Goal: Use online tool/utility: Utilize a website feature to perform a specific function

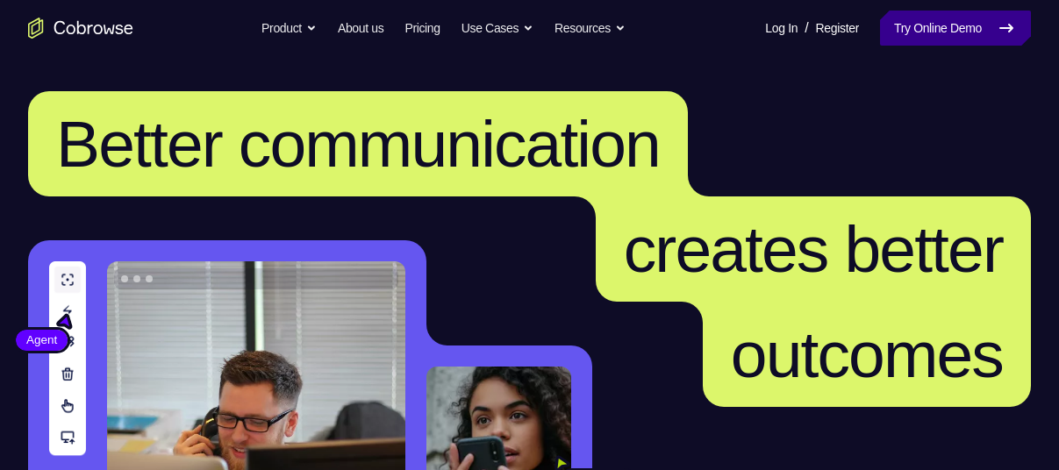
click at [1006, 25] on icon at bounding box center [1006, 28] width 21 height 21
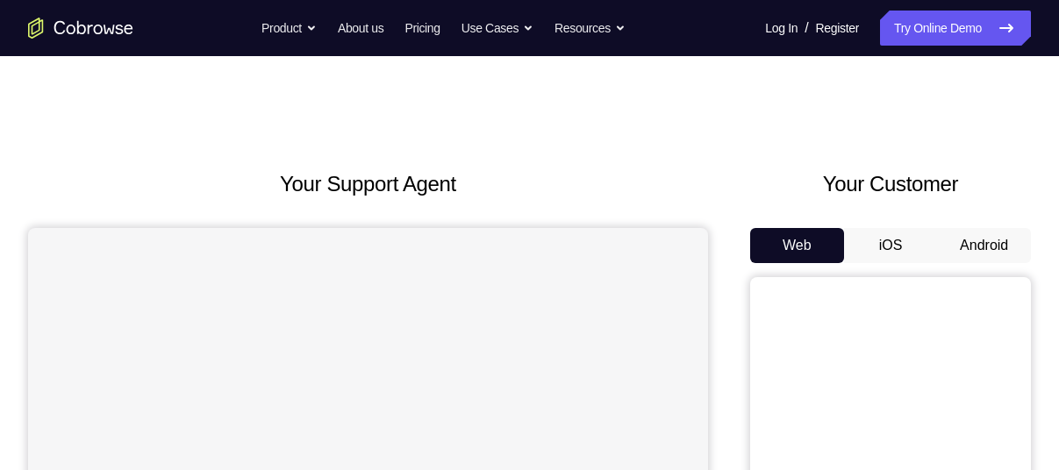
click at [998, 231] on button "Android" at bounding box center [984, 245] width 94 height 35
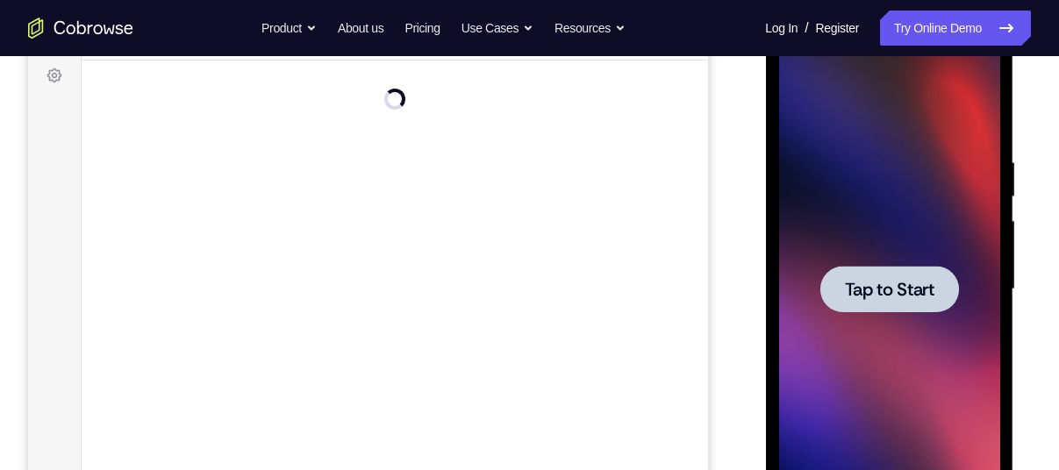
scroll to position [270, 0]
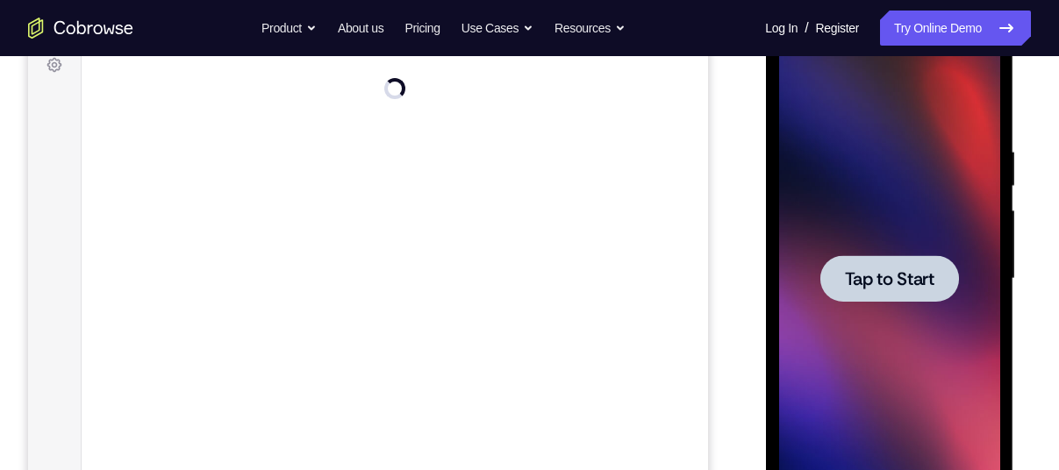
click at [872, 270] on span "Tap to Start" at bounding box center [889, 279] width 90 height 18
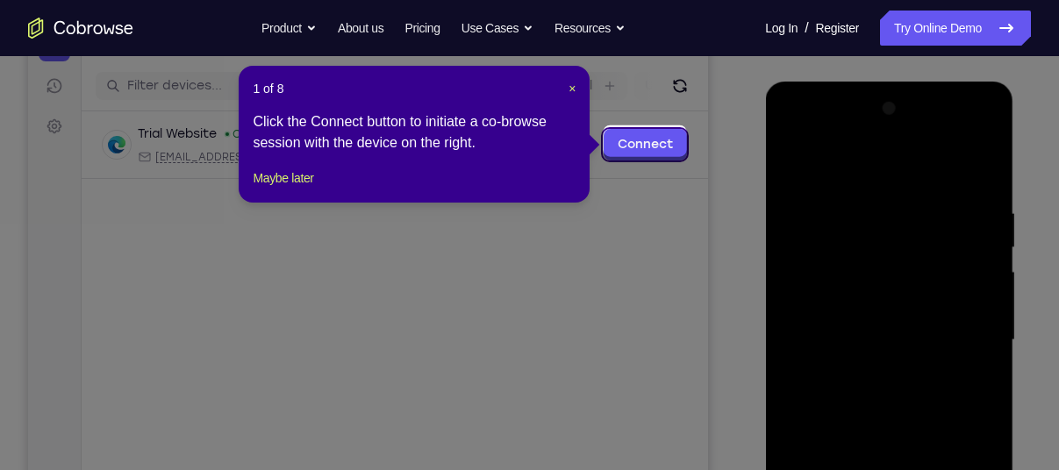
scroll to position [208, 0]
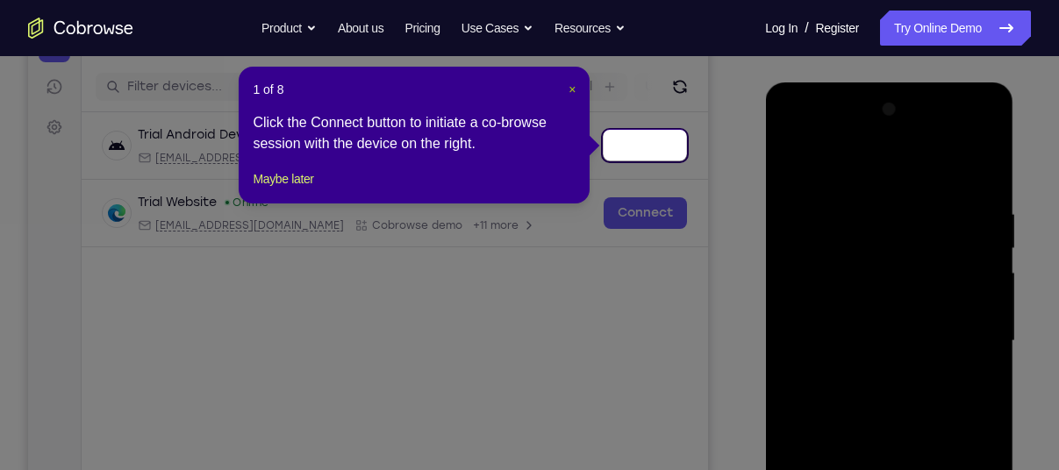
click at [574, 89] on span "×" at bounding box center [572, 90] width 7 height 14
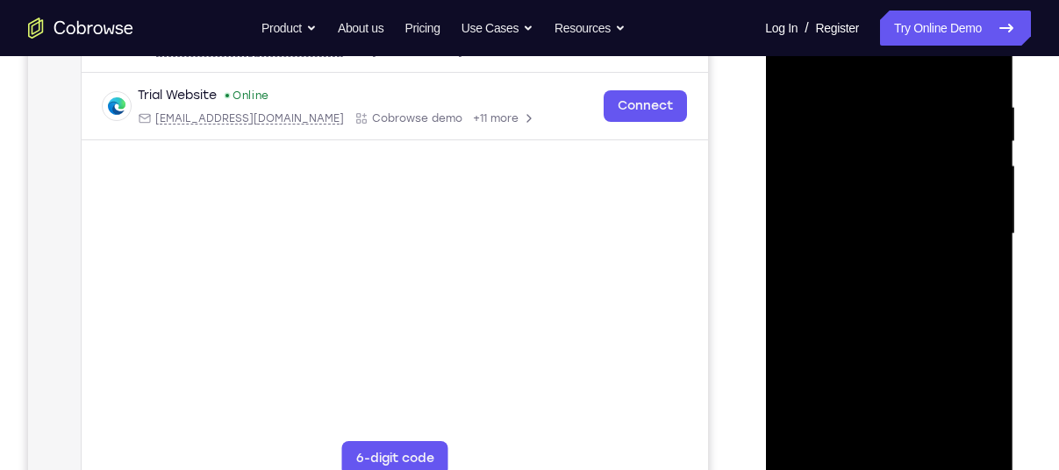
scroll to position [324, 0]
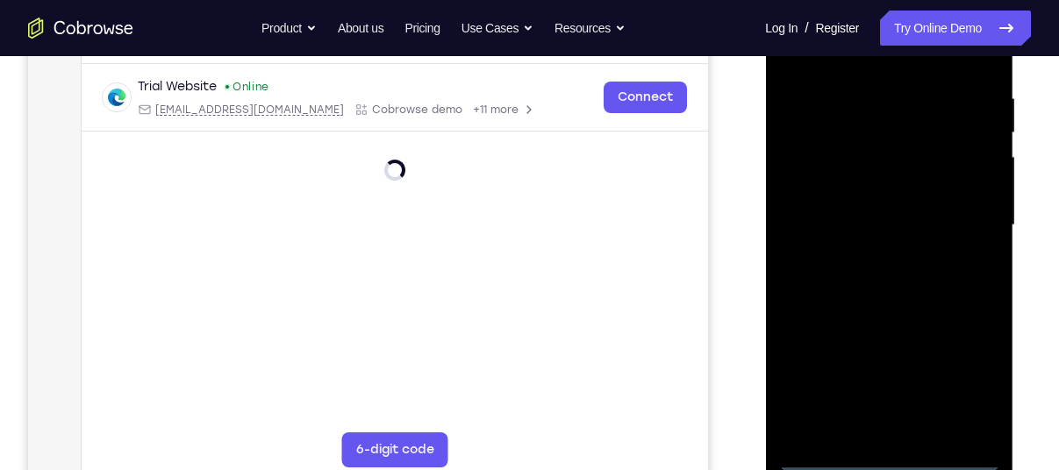
click at [886, 456] on div at bounding box center [888, 225] width 221 height 491
click at [970, 382] on div at bounding box center [888, 225] width 221 height 491
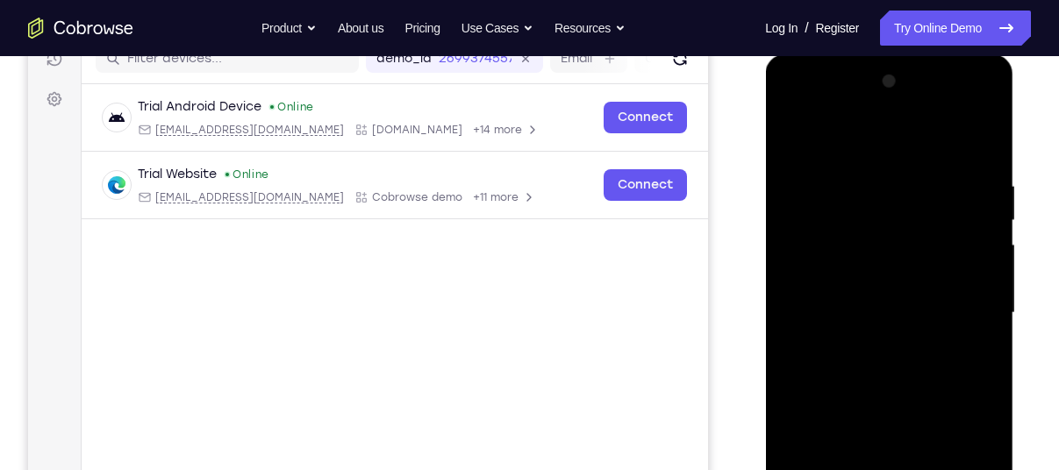
scroll to position [226, 0]
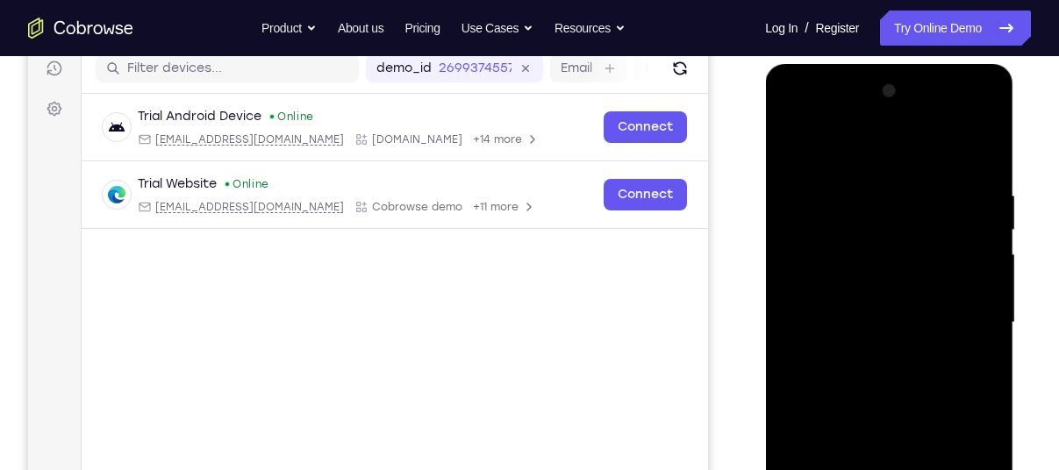
click at [815, 118] on div at bounding box center [888, 322] width 221 height 491
click at [813, 276] on div at bounding box center [888, 322] width 221 height 491
click at [830, 314] on div at bounding box center [888, 322] width 221 height 491
click at [828, 303] on div at bounding box center [888, 322] width 221 height 491
click at [847, 334] on div at bounding box center [888, 322] width 221 height 491
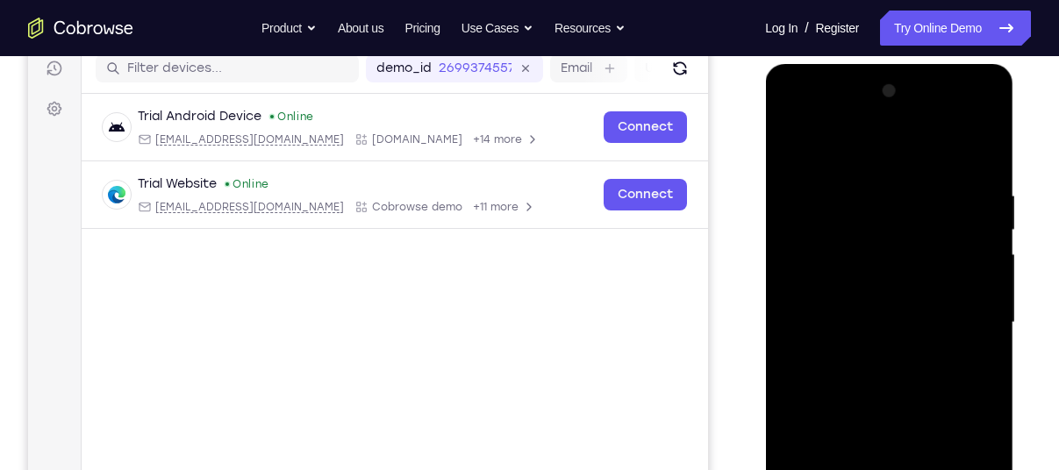
click at [958, 145] on div at bounding box center [888, 322] width 221 height 491
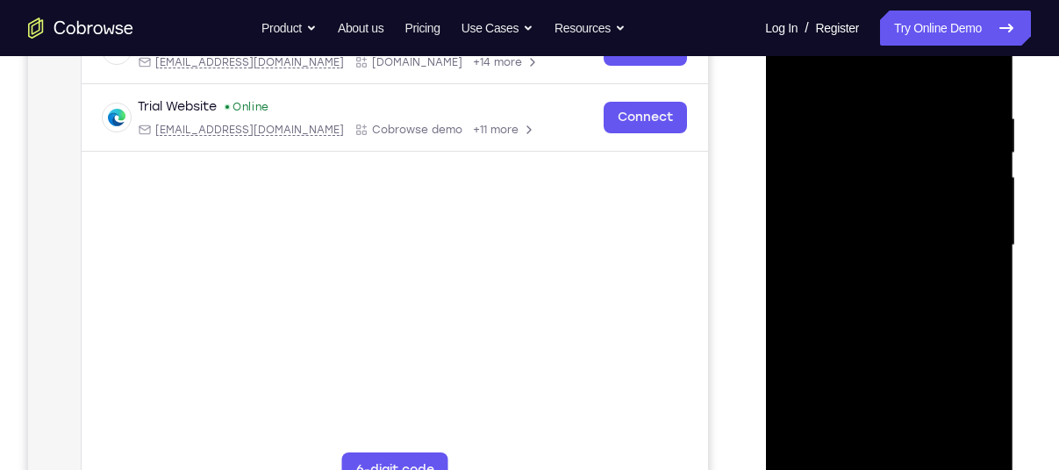
scroll to position [305, 0]
click at [873, 447] on div at bounding box center [888, 244] width 221 height 491
click at [946, 87] on div at bounding box center [888, 244] width 221 height 491
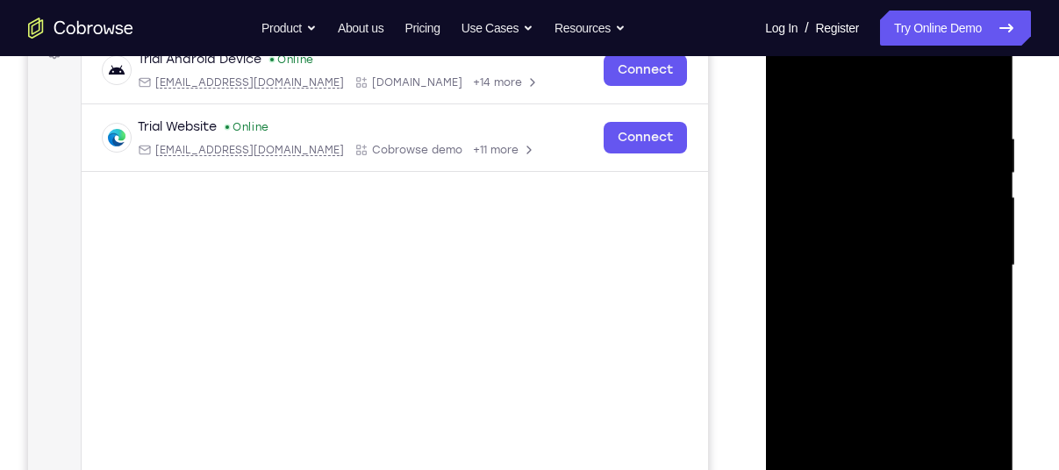
scroll to position [282, 0]
click at [834, 92] on div at bounding box center [888, 267] width 221 height 491
click at [980, 84] on div at bounding box center [888, 267] width 221 height 491
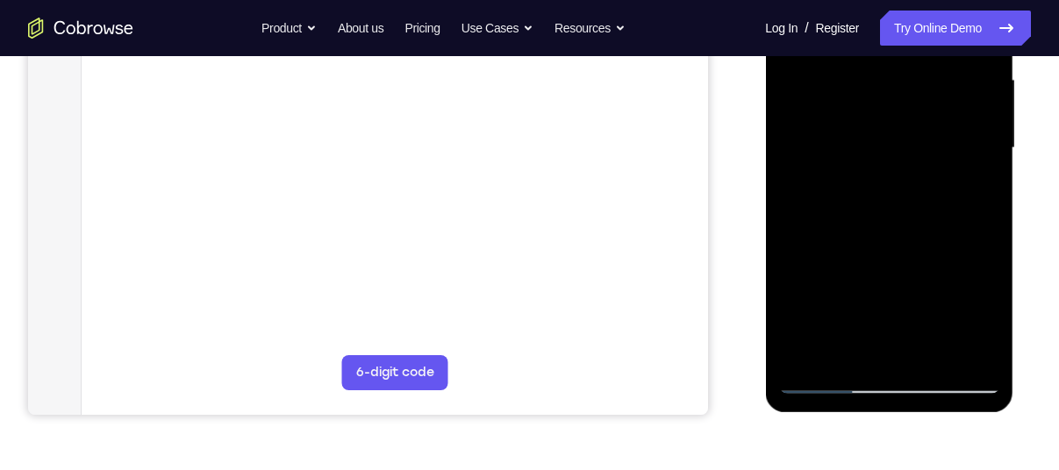
scroll to position [402, 0]
click at [809, 169] on div at bounding box center [888, 147] width 221 height 491
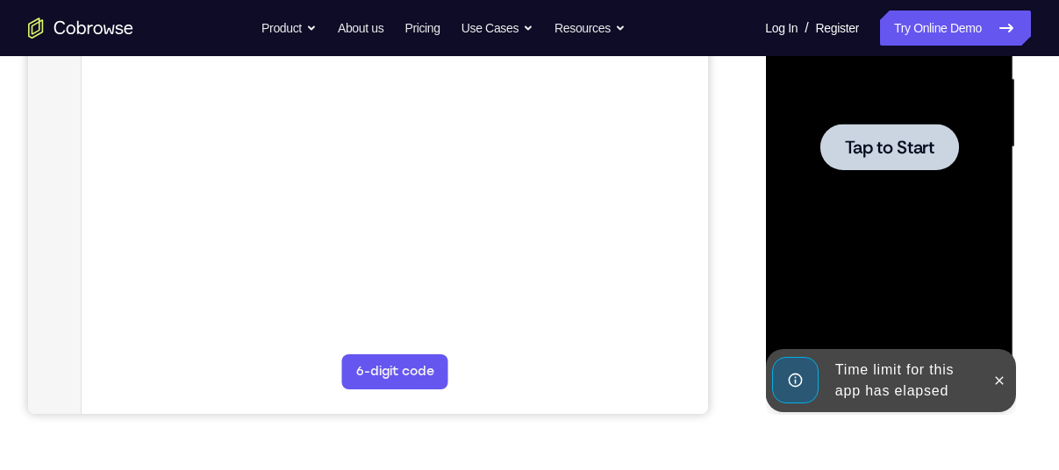
click at [912, 133] on div at bounding box center [889, 147] width 139 height 47
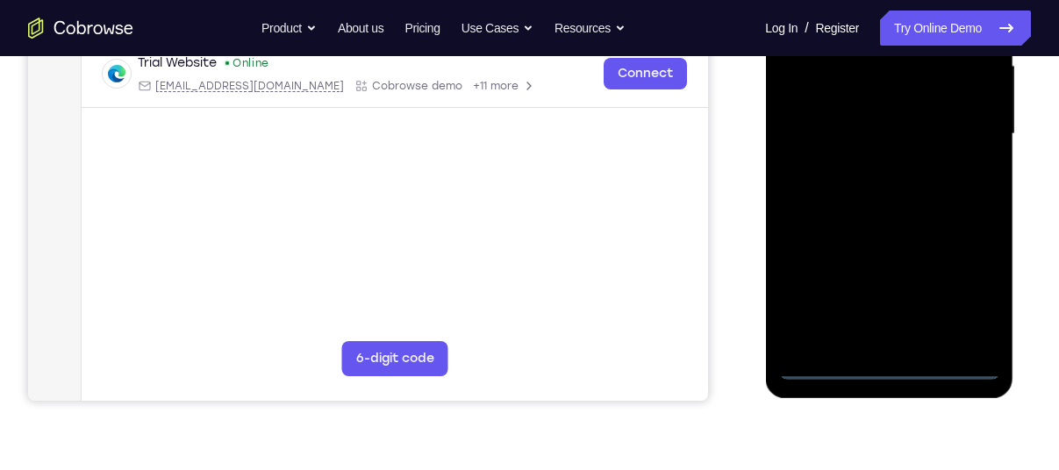
scroll to position [421, 0]
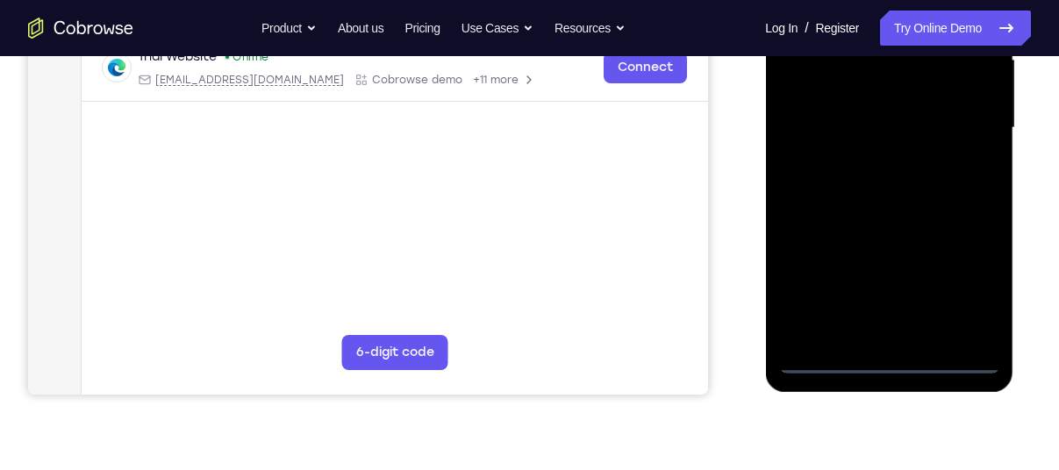
click at [886, 365] on div at bounding box center [888, 127] width 221 height 491
click at [958, 292] on div at bounding box center [888, 127] width 221 height 491
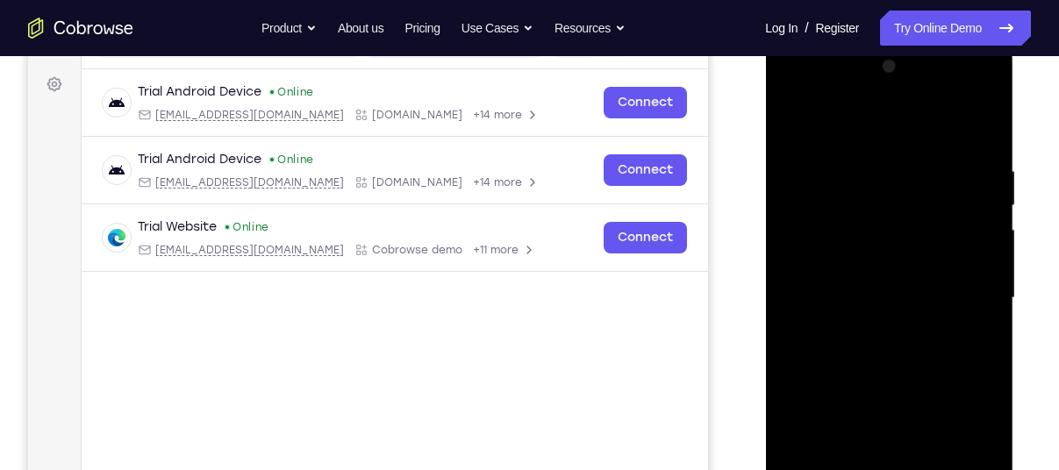
scroll to position [246, 0]
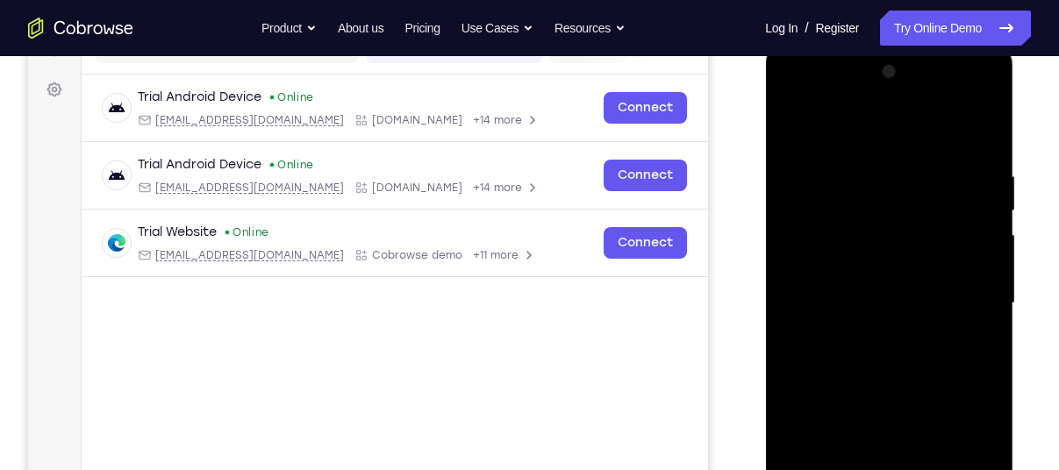
click at [815, 126] on div at bounding box center [888, 303] width 221 height 491
click at [970, 303] on div at bounding box center [888, 303] width 221 height 491
click at [873, 334] on div at bounding box center [888, 303] width 221 height 491
click at [878, 390] on div at bounding box center [888, 303] width 221 height 491
click at [876, 337] on div at bounding box center [888, 303] width 221 height 491
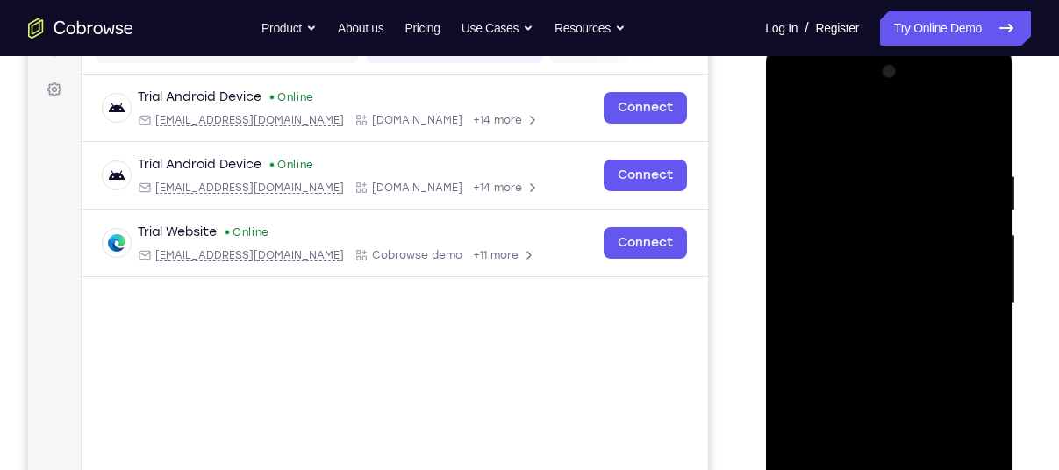
click at [812, 299] on div at bounding box center [888, 303] width 221 height 491
click at [824, 275] on div at bounding box center [888, 303] width 221 height 491
click at [836, 286] on div at bounding box center [888, 303] width 221 height 491
click at [854, 313] on div at bounding box center [888, 303] width 221 height 491
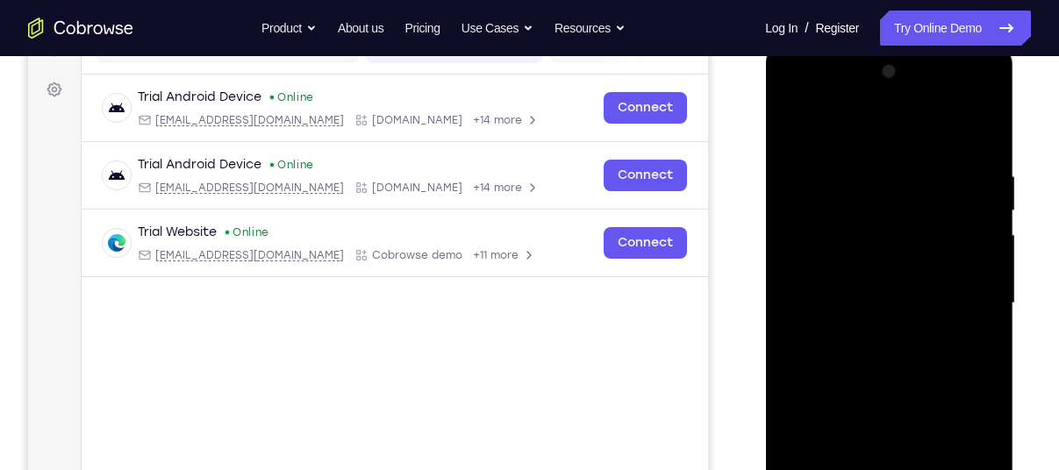
click at [972, 131] on div at bounding box center [888, 303] width 221 height 491
click at [878, 348] on div at bounding box center [888, 303] width 221 height 491
click at [972, 282] on div at bounding box center [888, 303] width 221 height 491
click at [983, 284] on div at bounding box center [888, 303] width 221 height 491
click at [976, 283] on div at bounding box center [888, 303] width 221 height 491
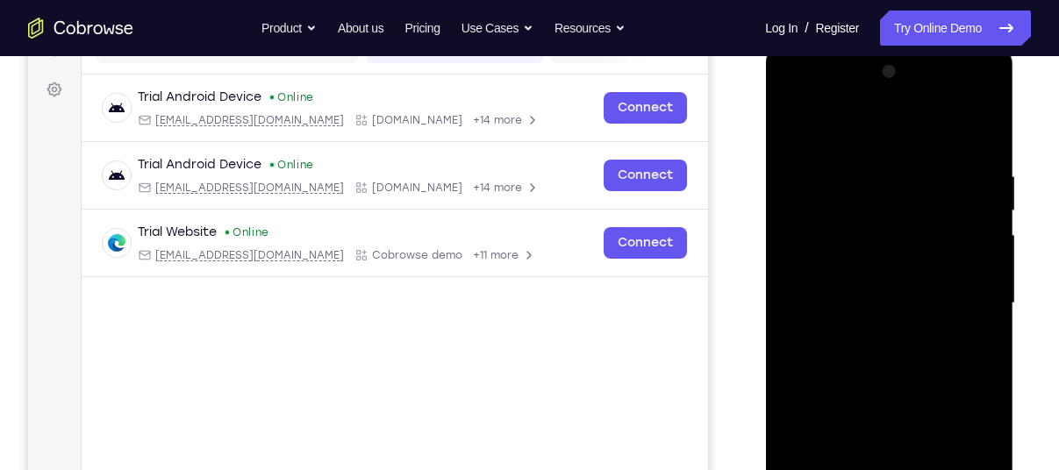
click at [933, 165] on div at bounding box center [888, 303] width 221 height 491
click at [978, 340] on div at bounding box center [888, 303] width 221 height 491
click at [829, 248] on div at bounding box center [888, 303] width 221 height 491
click at [857, 308] on div at bounding box center [888, 303] width 221 height 491
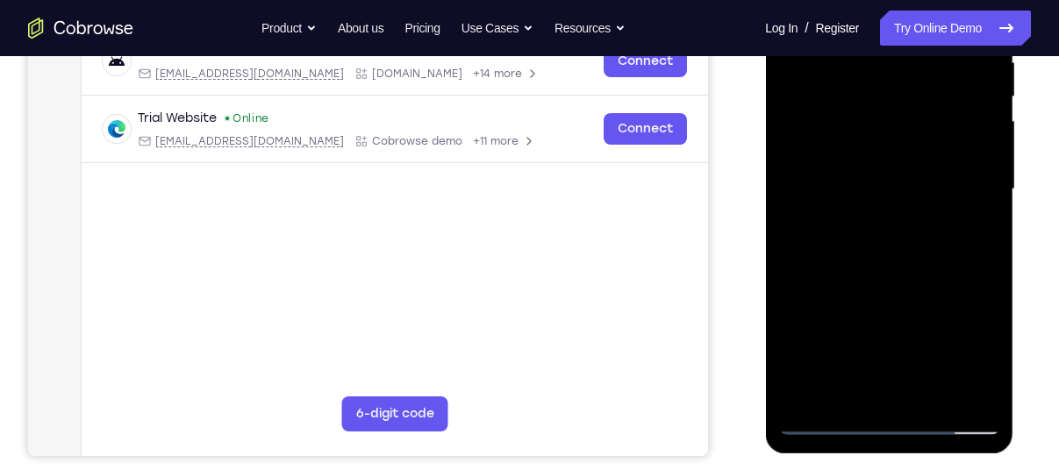
scroll to position [362, 0]
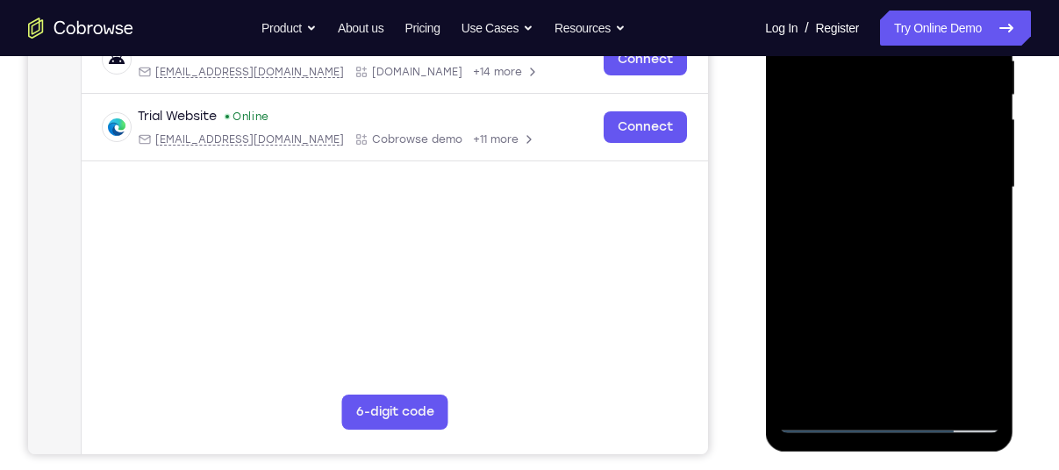
click at [870, 383] on div at bounding box center [888, 187] width 221 height 491
click at [881, 391] on div at bounding box center [888, 187] width 221 height 491
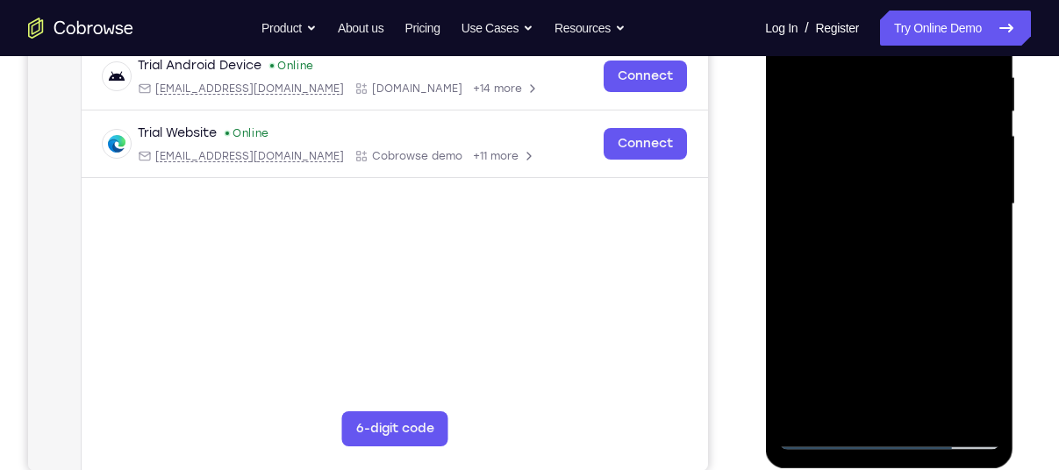
scroll to position [335, 0]
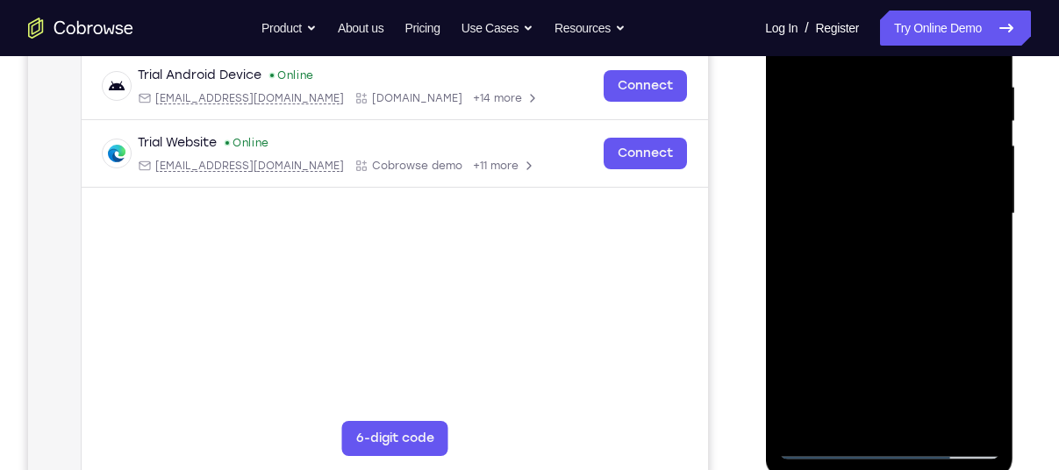
click at [896, 164] on div at bounding box center [888, 213] width 221 height 491
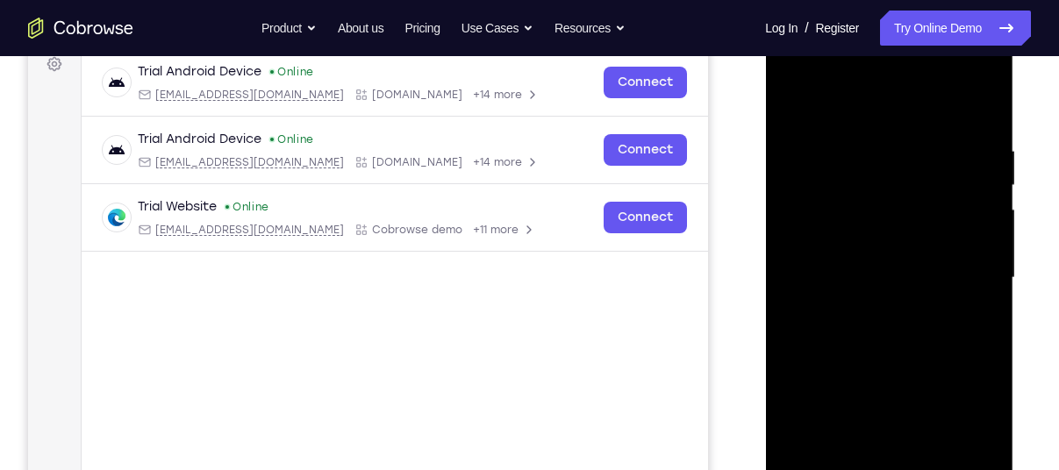
scroll to position [235, 0]
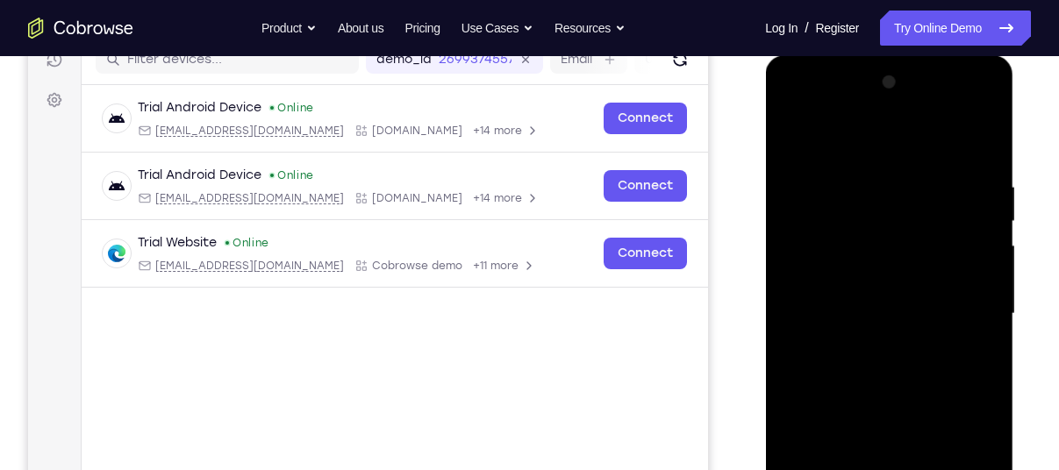
click at [861, 227] on div at bounding box center [888, 313] width 221 height 491
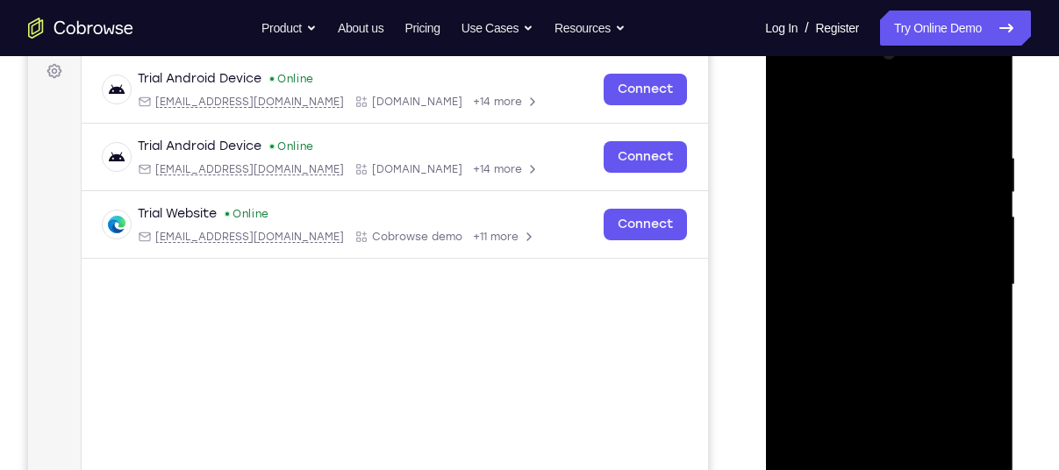
scroll to position [266, 0]
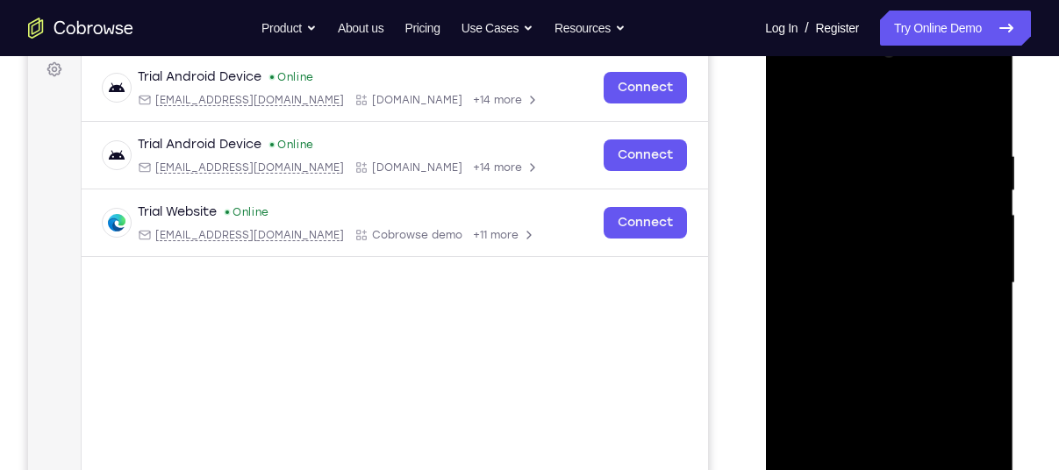
click at [878, 324] on div at bounding box center [888, 283] width 221 height 491
click at [863, 143] on div at bounding box center [888, 283] width 221 height 491
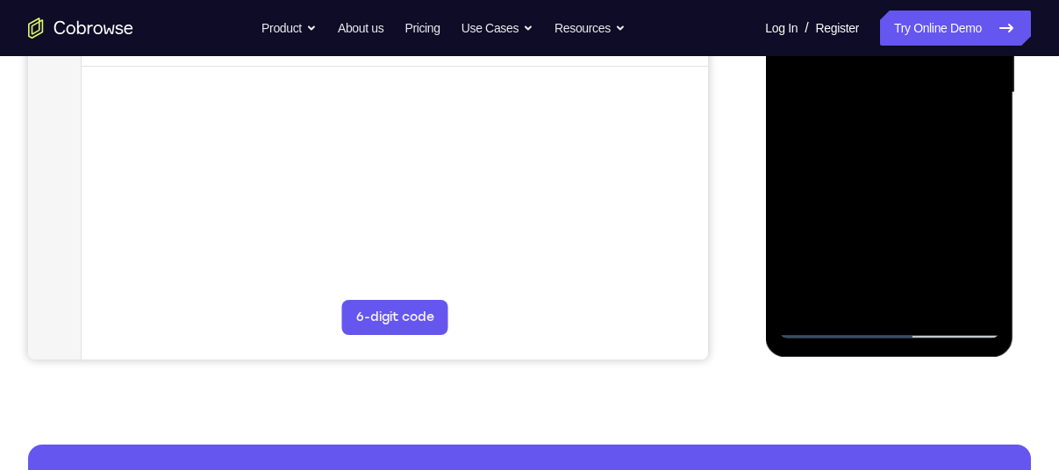
scroll to position [459, 0]
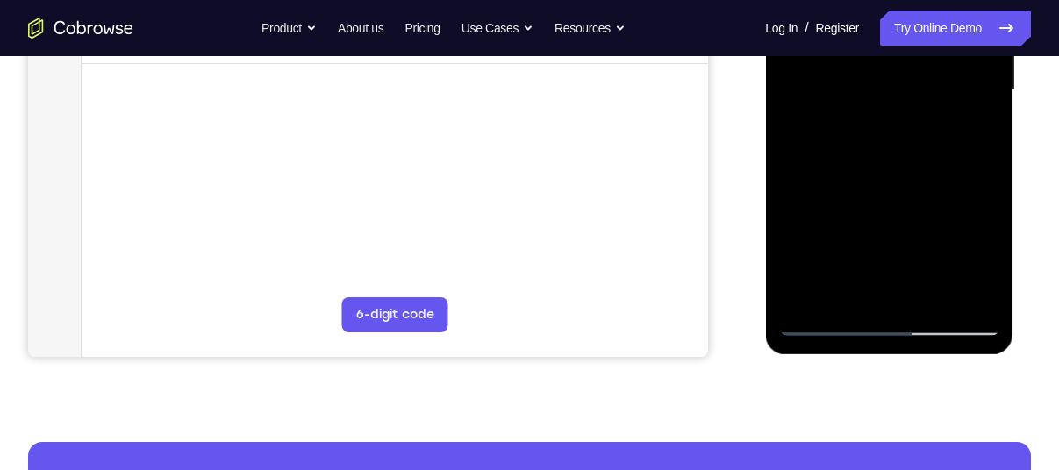
click at [961, 292] on div at bounding box center [888, 90] width 221 height 491
click at [918, 253] on div at bounding box center [888, 90] width 221 height 491
click at [936, 231] on div at bounding box center [888, 90] width 221 height 491
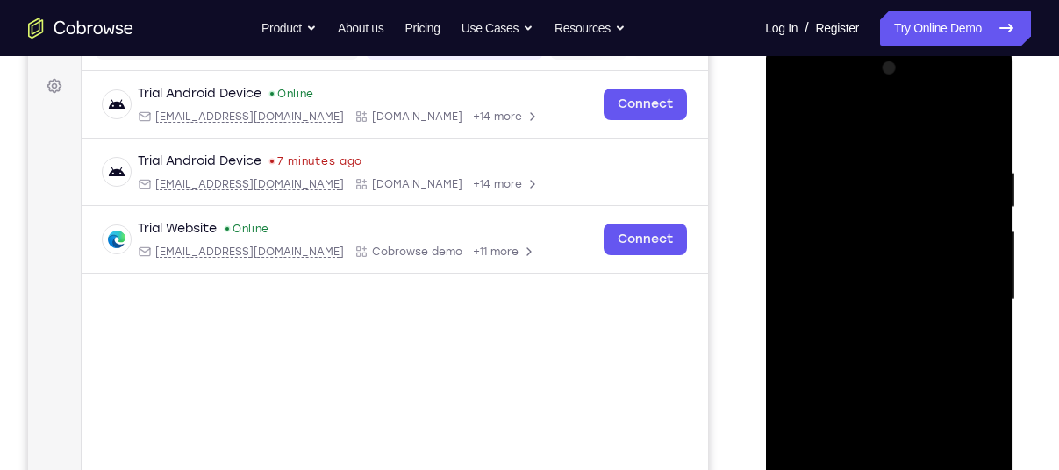
scroll to position [248, 0]
click at [807, 170] on div at bounding box center [888, 301] width 221 height 491
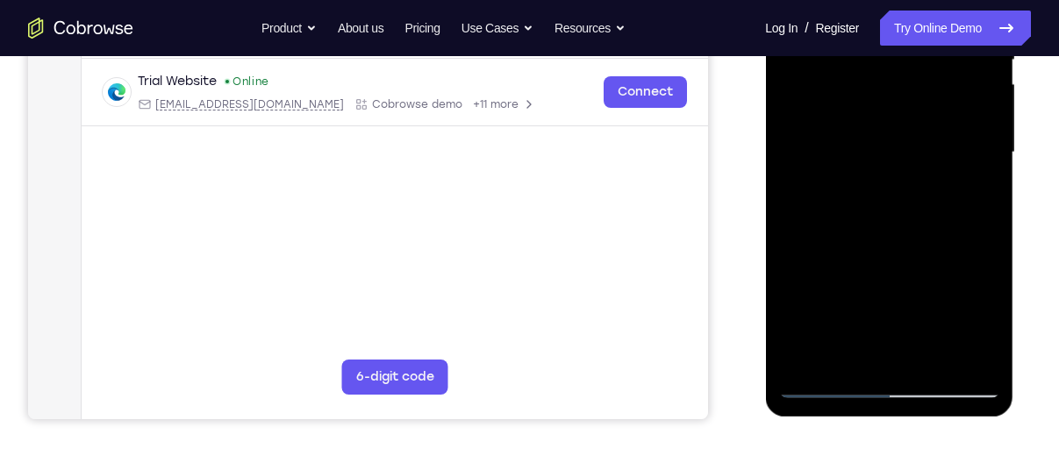
scroll to position [400, 0]
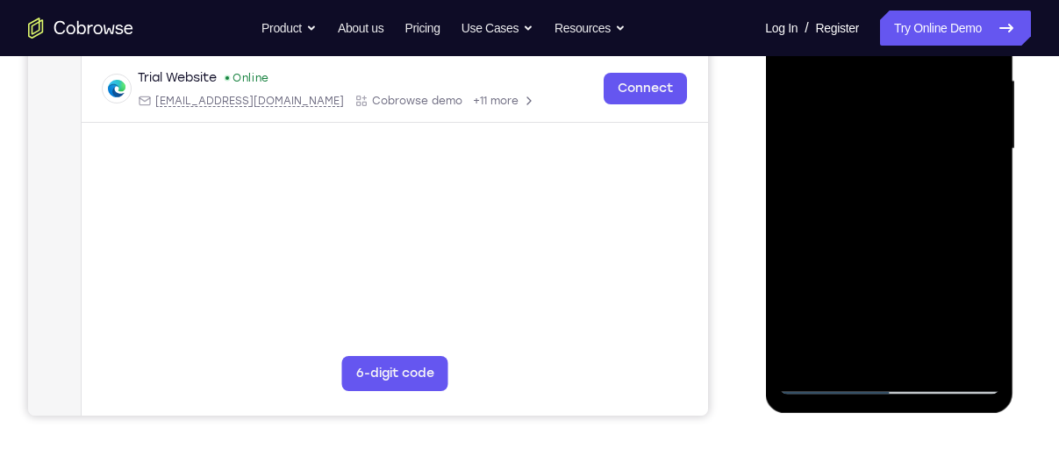
click at [827, 383] on div at bounding box center [888, 148] width 221 height 491
click at [825, 383] on div at bounding box center [888, 148] width 221 height 491
click at [825, 379] on div at bounding box center [888, 148] width 221 height 491
click at [936, 348] on div at bounding box center [888, 148] width 221 height 491
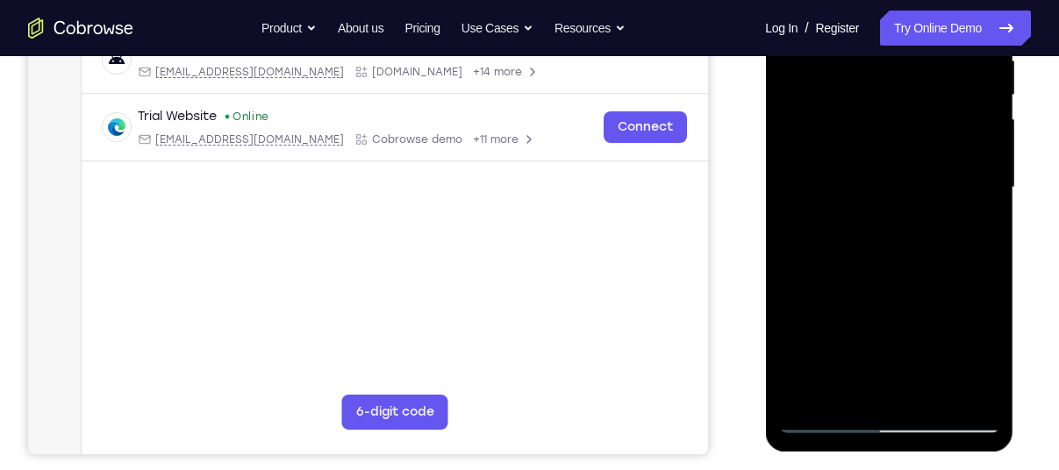
scroll to position [362, 0]
click at [899, 277] on div at bounding box center [888, 187] width 221 height 491
click at [875, 262] on div at bounding box center [888, 187] width 221 height 491
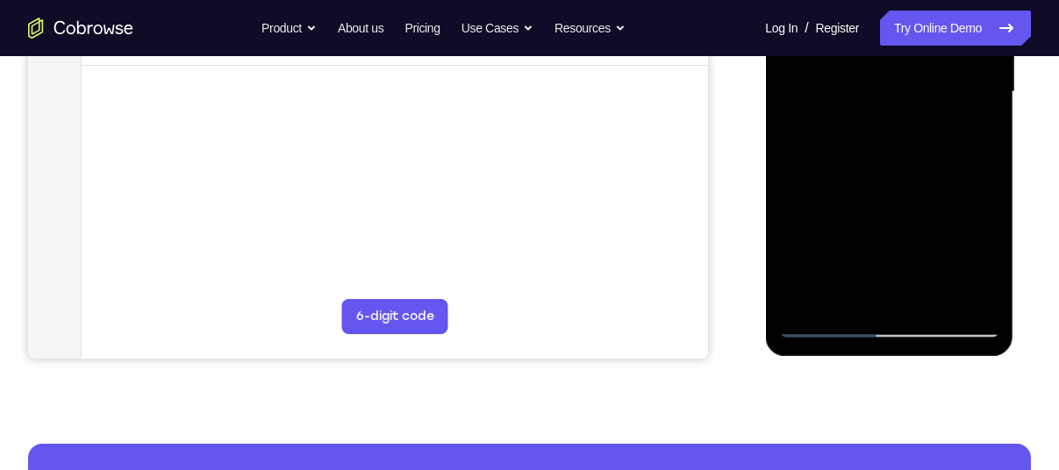
scroll to position [458, 0]
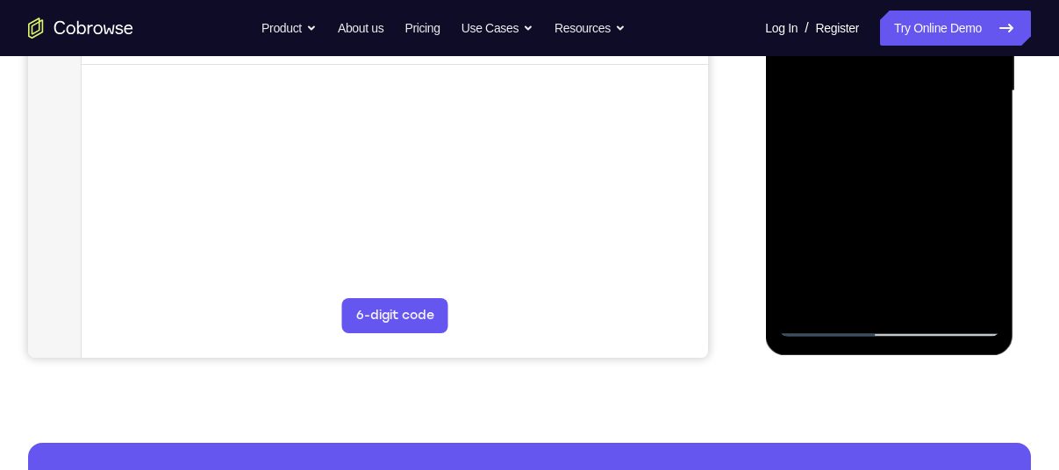
click at [853, 283] on div at bounding box center [888, 91] width 221 height 491
click at [836, 100] on div at bounding box center [888, 91] width 221 height 491
click at [850, 260] on div at bounding box center [888, 91] width 221 height 491
click at [828, 195] on div at bounding box center [888, 91] width 221 height 491
click at [822, 333] on div at bounding box center [888, 91] width 221 height 491
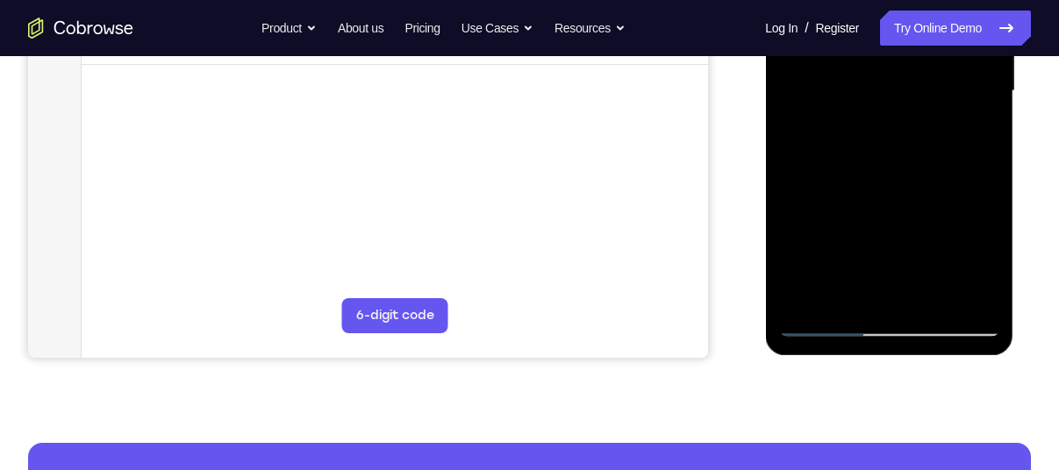
drag, startPoint x: 56, startPoint y: 500, endPoint x: 744, endPoint y: 210, distance: 746.9
click at [744, 210] on div "Your Support Agent Your Customer Web iOS Android" at bounding box center [529, 34] width 1003 height 649
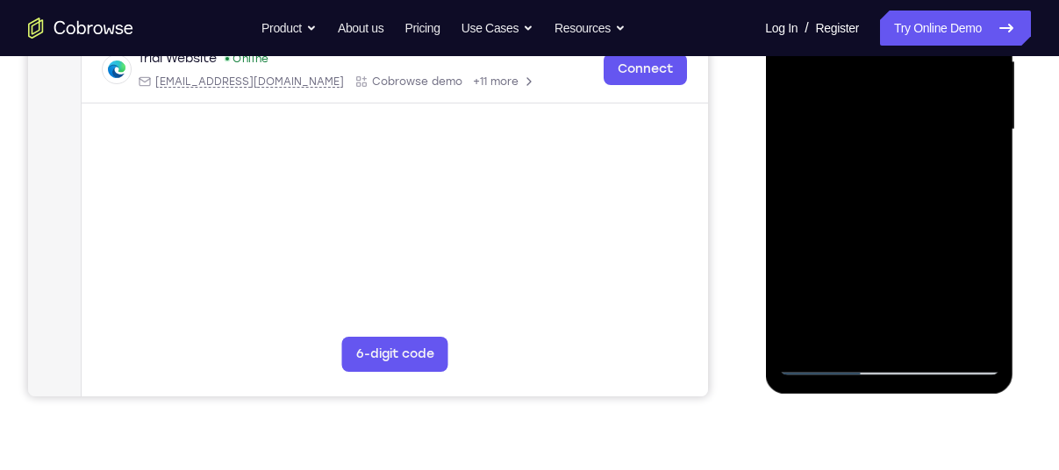
scroll to position [418, 0]
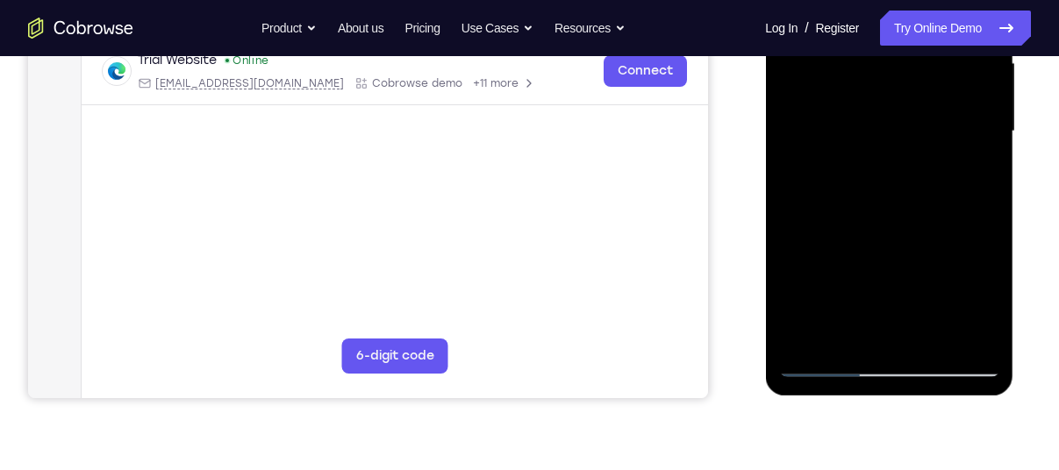
click at [987, 210] on div at bounding box center [888, 131] width 221 height 491
click at [796, 303] on div at bounding box center [888, 131] width 221 height 491
click at [793, 220] on div at bounding box center [888, 131] width 221 height 491
click at [791, 154] on div at bounding box center [888, 131] width 221 height 491
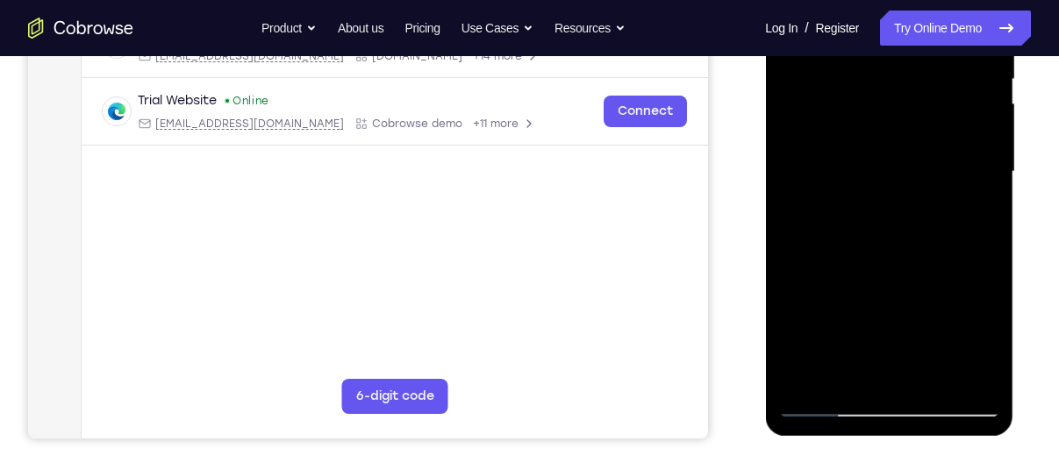
scroll to position [377, 0]
click at [987, 154] on div at bounding box center [888, 172] width 221 height 491
click at [986, 154] on div at bounding box center [888, 172] width 221 height 491
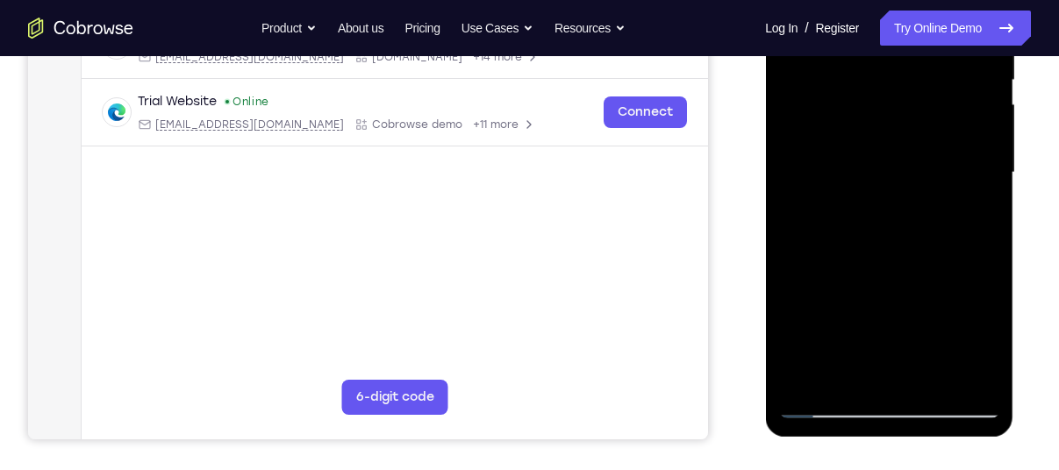
click at [789, 273] on div at bounding box center [888, 172] width 221 height 491
click at [988, 114] on div at bounding box center [888, 172] width 221 height 491
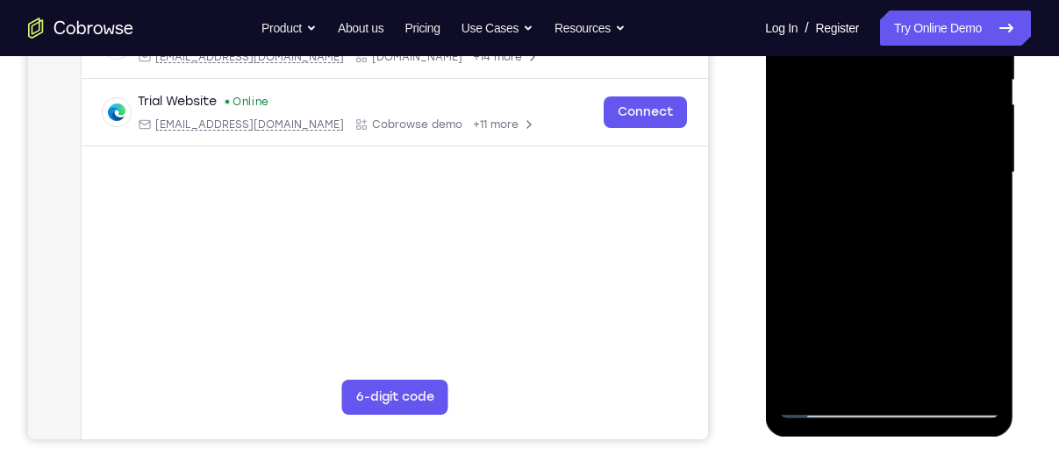
click at [988, 114] on div at bounding box center [888, 172] width 221 height 491
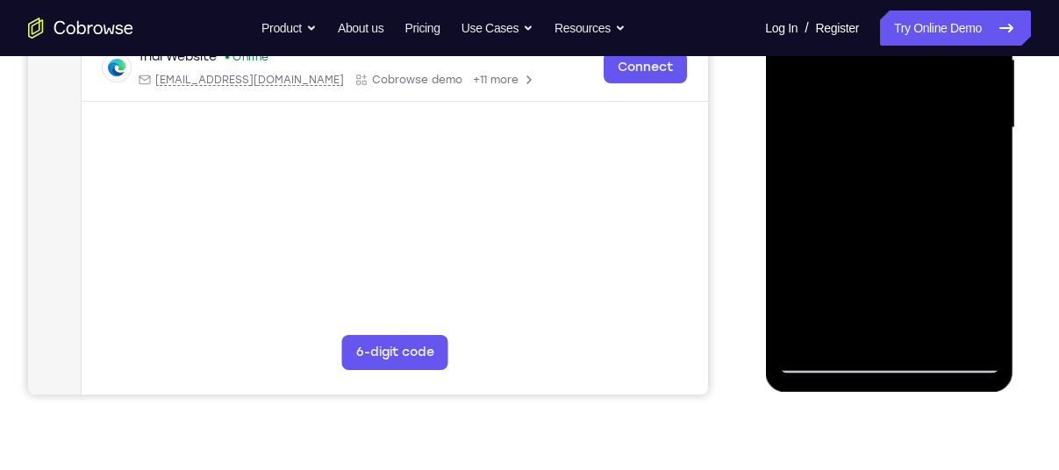
scroll to position [422, 0]
click at [931, 334] on div at bounding box center [888, 127] width 221 height 491
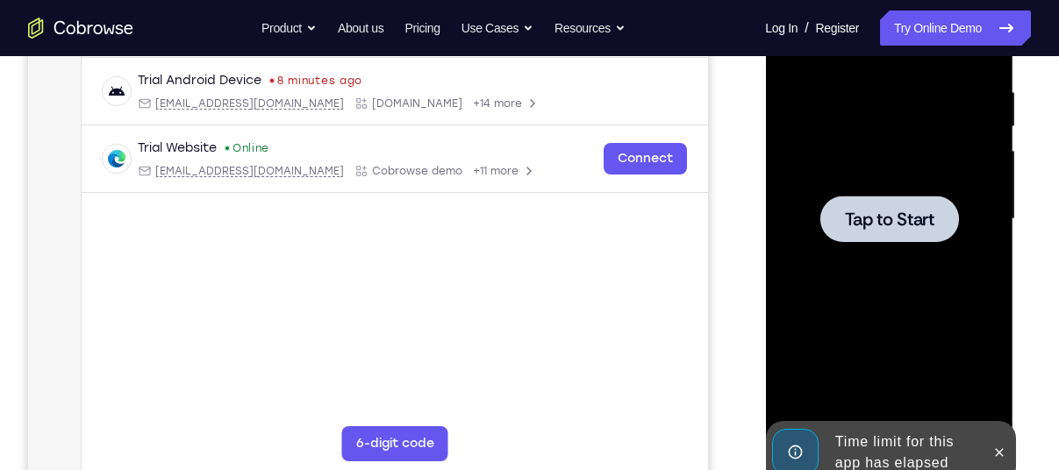
scroll to position [329, 0]
click at [896, 222] on span "Tap to Start" at bounding box center [889, 221] width 90 height 18
